Goal: Task Accomplishment & Management: Manage account settings

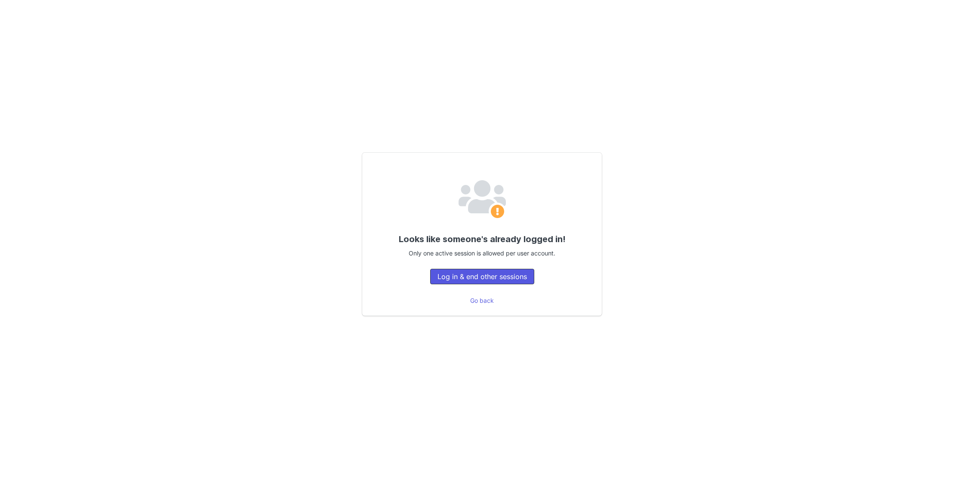
click at [516, 275] on button "Log in & end other sessions" at bounding box center [482, 276] width 104 height 15
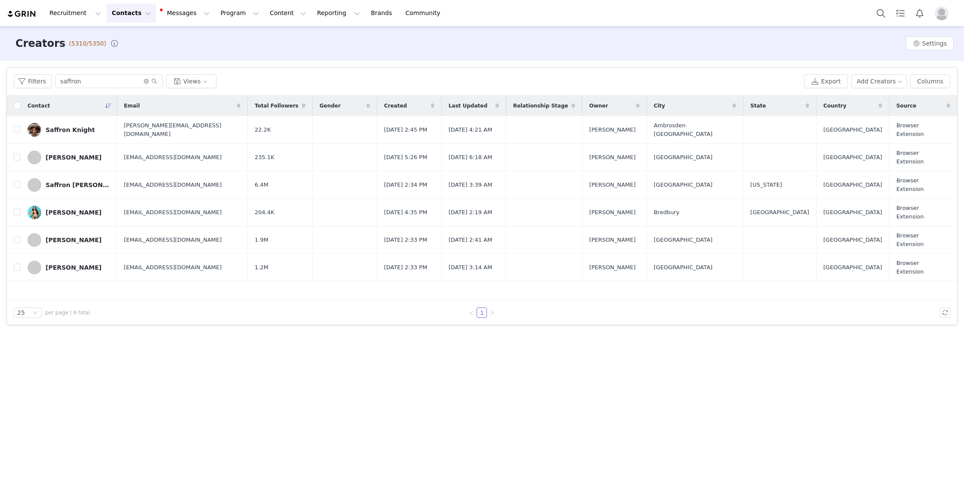
click at [943, 17] on img "Profile" at bounding box center [942, 13] width 14 height 14
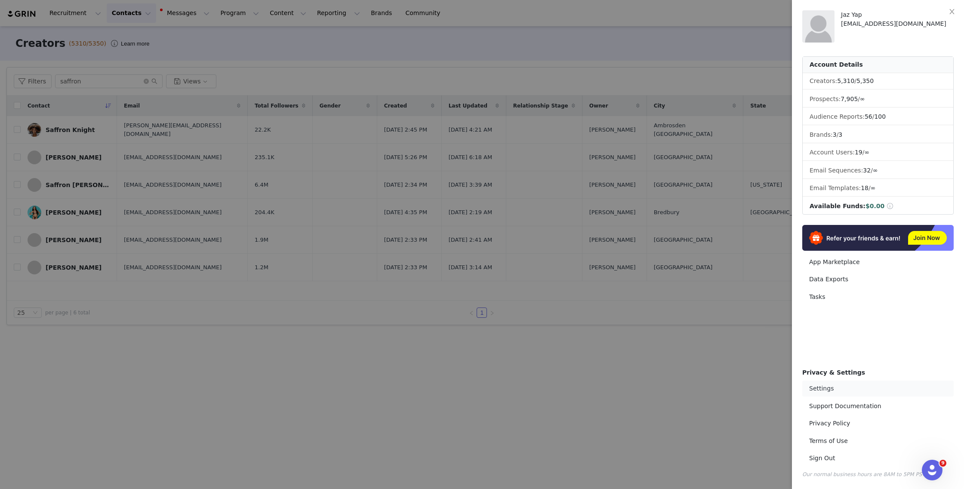
click at [840, 388] on link "Settings" at bounding box center [877, 389] width 151 height 16
select select "[GEOGRAPHIC_DATA]/[GEOGRAPHIC_DATA]"
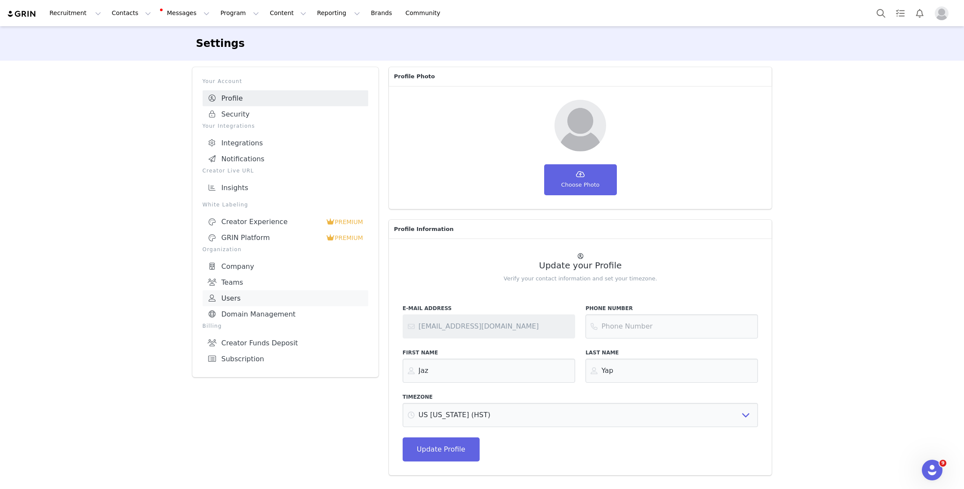
click at [256, 291] on link "Users" at bounding box center [286, 298] width 166 height 16
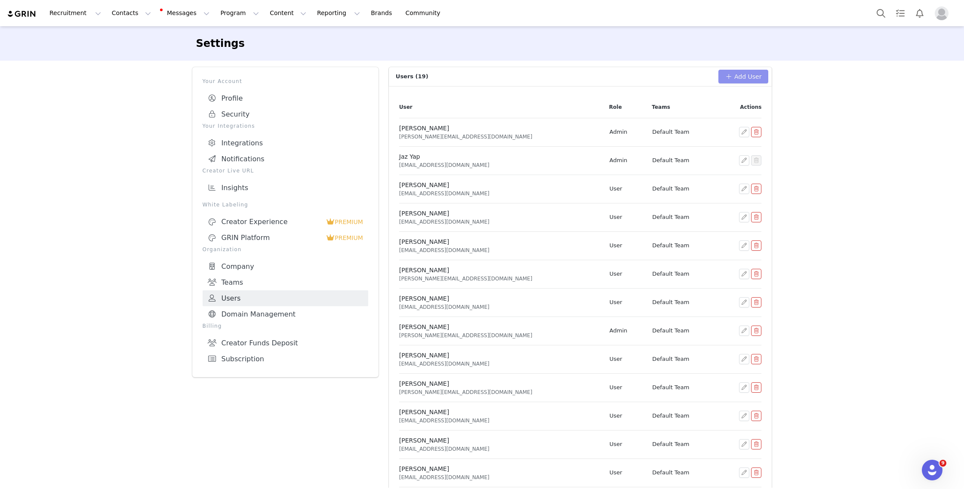
click at [743, 77] on button "Add User" at bounding box center [743, 77] width 50 height 14
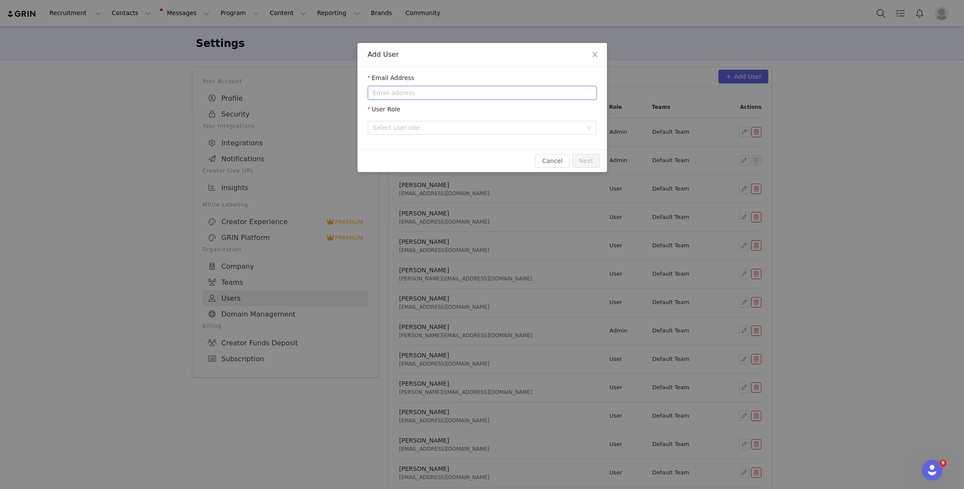
click at [440, 93] on input "email" at bounding box center [482, 93] width 229 height 14
paste input "[EMAIL_ADDRESS][DOMAIN_NAME]"
type input "[EMAIL_ADDRESS][DOMAIN_NAME]"
click at [422, 123] on div "User Role Select user role" at bounding box center [482, 123] width 229 height 36
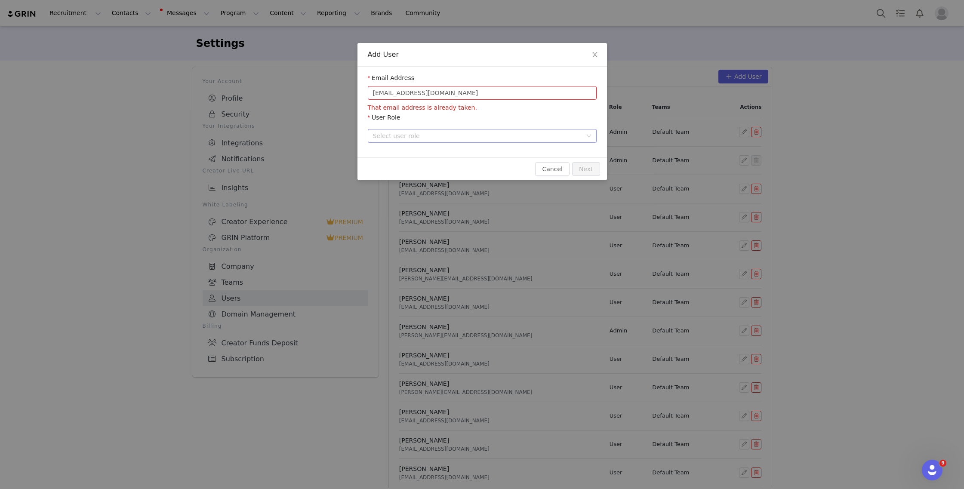
click at [428, 133] on div "Select user role" at bounding box center [477, 136] width 209 height 9
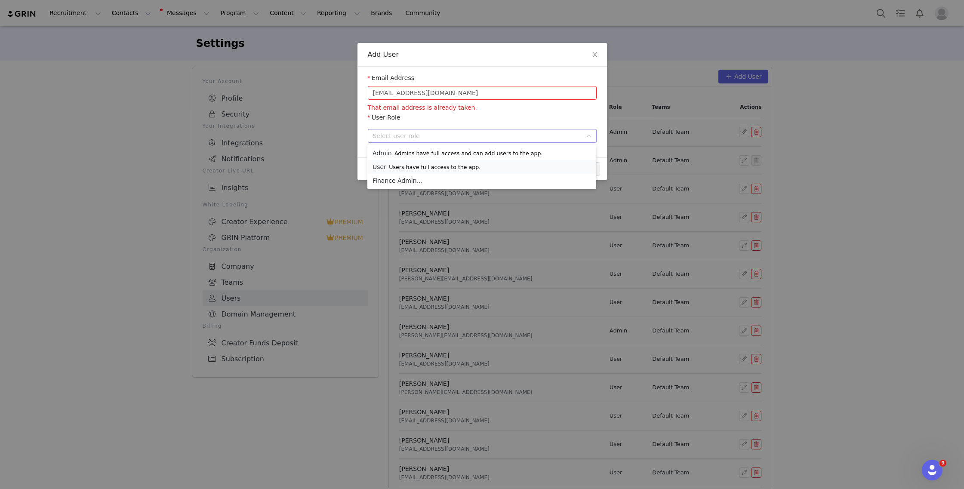
click at [433, 167] on p "Users have full access to the app." at bounding box center [435, 167] width 92 height 7
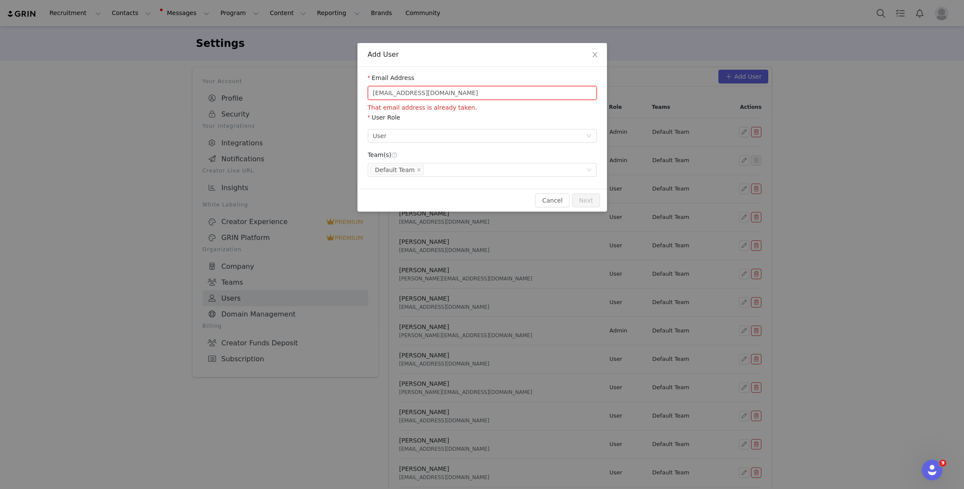
click at [374, 94] on input "[EMAIL_ADDRESS][DOMAIN_NAME]" at bounding box center [482, 93] width 229 height 14
click at [598, 52] on icon "icon: close" at bounding box center [594, 54] width 7 height 7
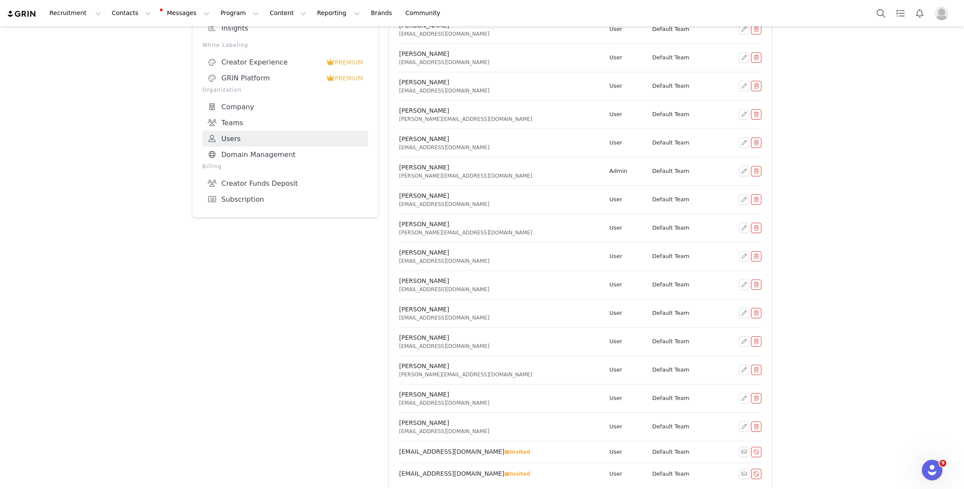
scroll to position [171, 0]
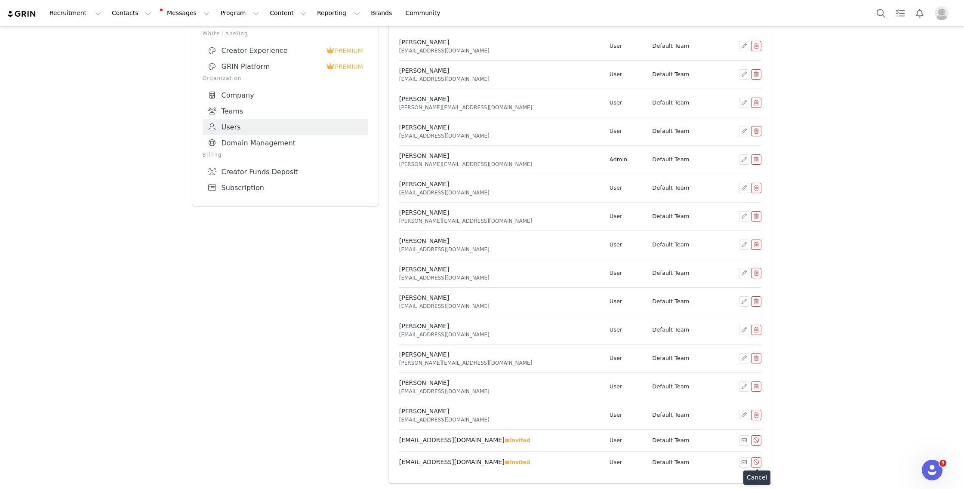
click at [755, 460] on button "button" at bounding box center [756, 462] width 10 height 10
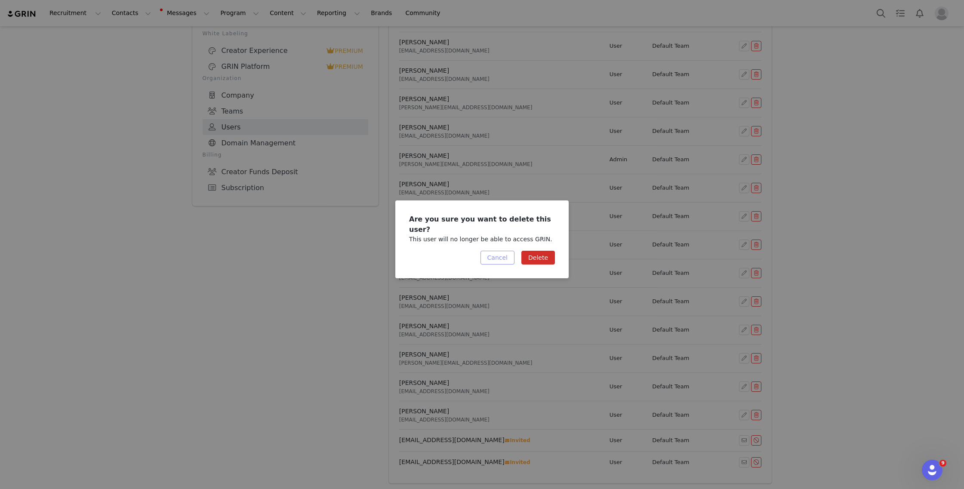
click at [497, 251] on button "Cancel" at bounding box center [498, 258] width 34 height 14
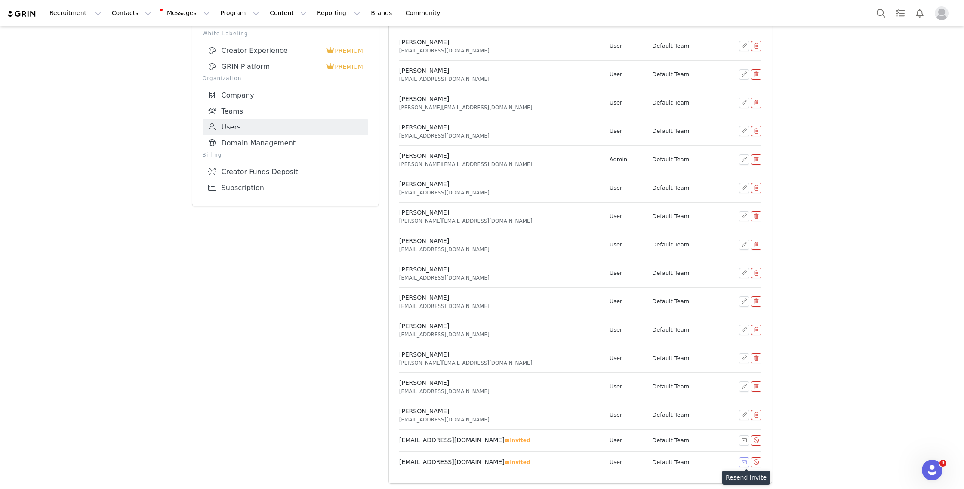
click at [742, 461] on button "button" at bounding box center [744, 462] width 10 height 10
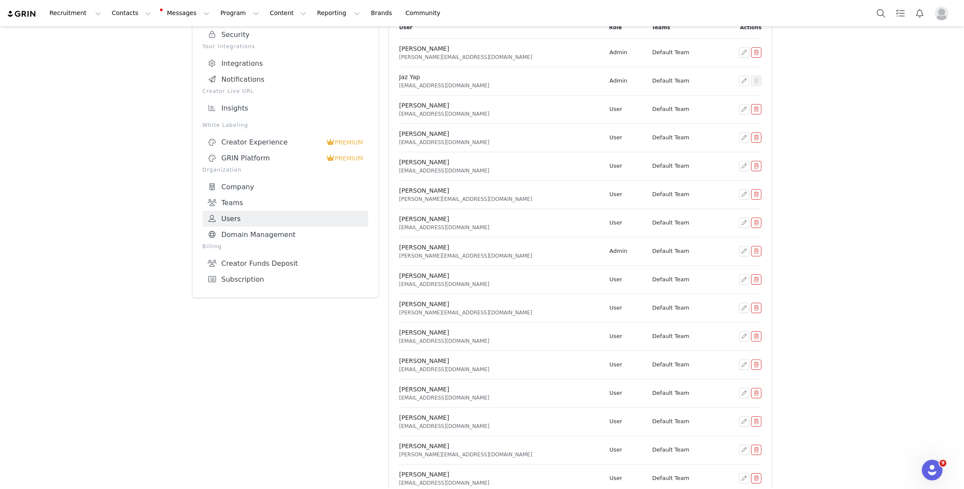
scroll to position [0, 0]
